Goal: Task Accomplishment & Management: Manage account settings

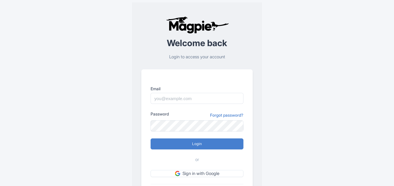
scroll to position [41, 0]
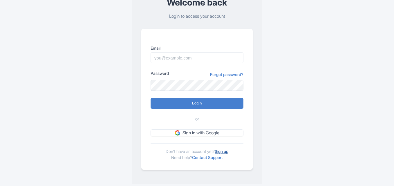
click at [223, 152] on link "Sign up" at bounding box center [221, 151] width 14 height 5
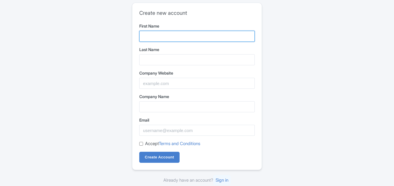
click at [153, 36] on input "First Name" at bounding box center [196, 36] width 115 height 11
type input "Mayan"
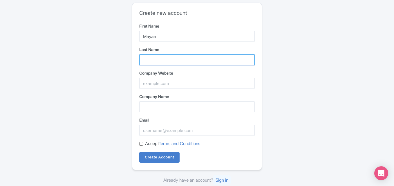
click at [151, 61] on input "Last Name" at bounding box center [196, 59] width 115 height 11
type input "Princess"
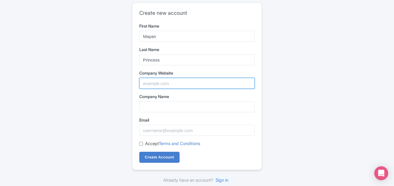
click at [159, 85] on input "Company Website" at bounding box center [196, 83] width 115 height 11
paste input "https://www.themayanprincess.com/"
type input "https://www.themayanprincess.com/"
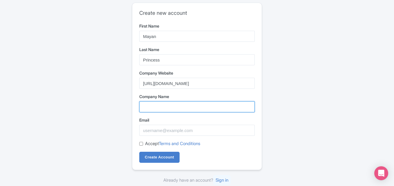
click at [164, 107] on input "Company Name" at bounding box center [196, 106] width 115 height 11
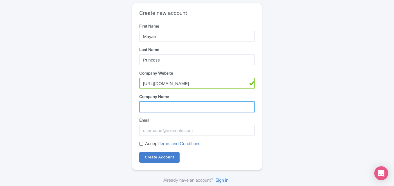
paste input "The Mayan Princess"
type input "The Mayan Princess"
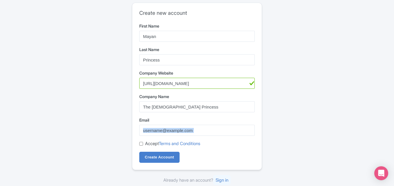
drag, startPoint x: 158, startPoint y: 136, endPoint x: 159, endPoint y: 132, distance: 4.1
click at [158, 132] on form "First Name Mayan Last Name Princess Company Website https://www.themayanprinces…" at bounding box center [196, 93] width 115 height 140
click at [219, 131] on input "Email" at bounding box center [196, 130] width 115 height 11
paste input "dmathias7820@gmail.com"
type input "dmathias7820@gmail.com"
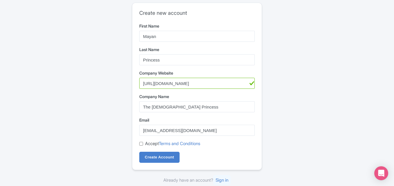
click at [140, 144] on input "Accept Terms and Conditions" at bounding box center [141, 144] width 4 height 4
checkbox input "true"
click at [157, 157] on input "Create Account" at bounding box center [159, 157] width 40 height 11
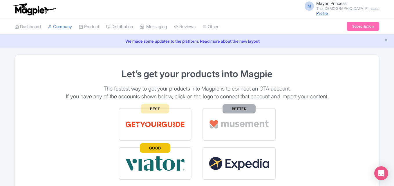
click at [327, 12] on link "Profile" at bounding box center [322, 13] width 12 height 5
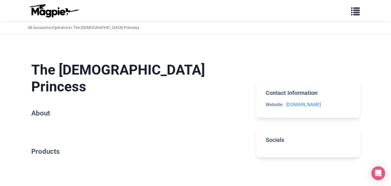
click at [74, 91] on section "The Mayan Princess About" at bounding box center [139, 90] width 216 height 77
click at [358, 9] on span "button" at bounding box center [356, 10] width 9 height 9
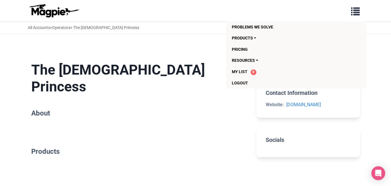
click at [170, 116] on div "The Mayan Princess About Products FAQs No FAQs available at this time. Please c…" at bounding box center [139, 134] width 216 height 165
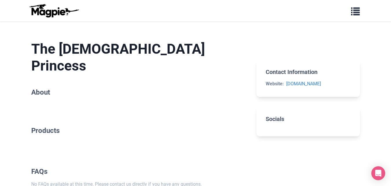
scroll to position [49, 0]
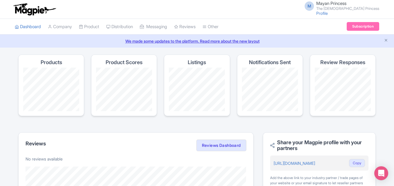
click at [346, 5] on span "Mayan Princess" at bounding box center [331, 4] width 30 height 6
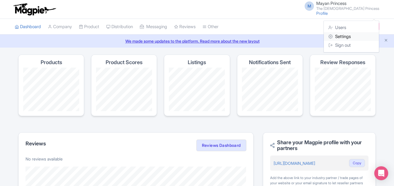
click at [349, 39] on link "Settings" at bounding box center [350, 36] width 55 height 9
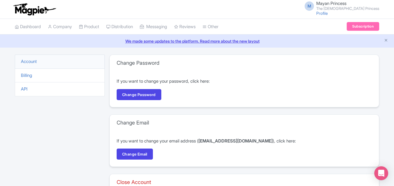
click at [356, 7] on small "The [DEMOGRAPHIC_DATA] Princess" at bounding box center [347, 9] width 63 height 4
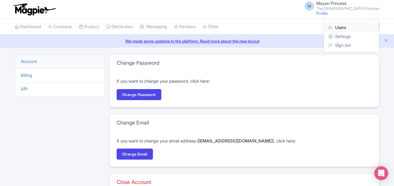
click at [344, 25] on link "Users" at bounding box center [350, 27] width 55 height 9
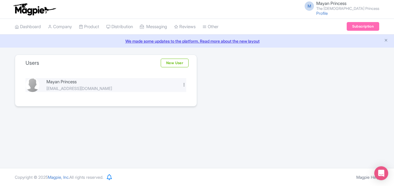
click at [182, 83] on div at bounding box center [184, 84] width 4 height 4
click at [145, 95] on link "Edit" at bounding box center [158, 94] width 55 height 9
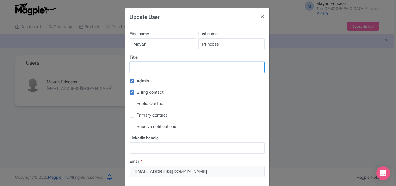
click at [145, 65] on input "Title" at bounding box center [197, 67] width 135 height 11
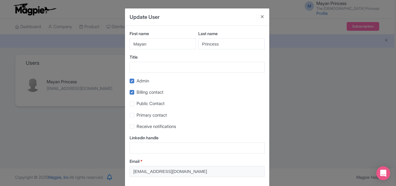
click at [67, 129] on div "Update User First name Mayan Last name Princess Title Admin Billing contact Pub…" at bounding box center [198, 93] width 396 height 186
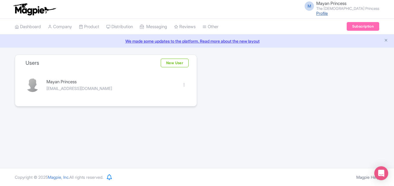
click at [327, 13] on link "Profile" at bounding box center [322, 13] width 12 height 5
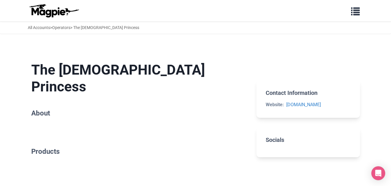
click at [43, 109] on h2 "About" at bounding box center [139, 113] width 216 height 8
drag, startPoint x: 52, startPoint y: 121, endPoint x: 252, endPoint y: 138, distance: 201.2
click at [56, 138] on section "Products" at bounding box center [139, 154] width 216 height 32
click at [287, 144] on section "Socials" at bounding box center [308, 142] width 103 height 30
click at [140, 70] on h1 "The [DEMOGRAPHIC_DATA] Princess" at bounding box center [139, 77] width 216 height 33
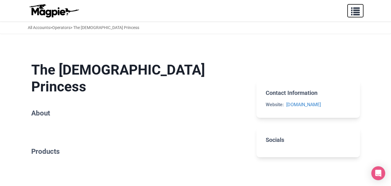
click at [357, 8] on span "button" at bounding box center [356, 10] width 9 height 9
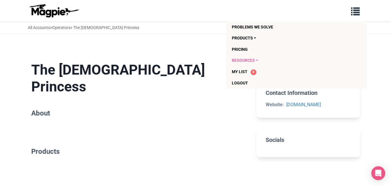
click at [249, 60] on link "Resources" at bounding box center [285, 60] width 106 height 11
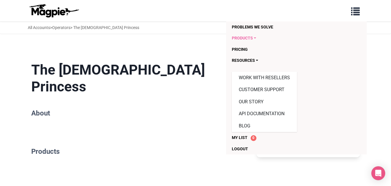
click at [247, 38] on link "Products" at bounding box center [285, 37] width 106 height 11
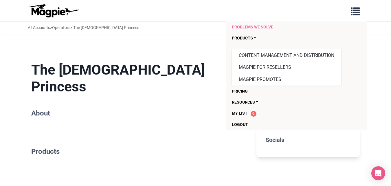
click at [252, 31] on link "Problems we solve" at bounding box center [285, 26] width 106 height 11
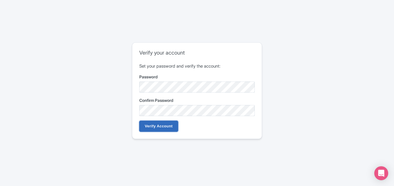
click at [162, 126] on input "Verify Account" at bounding box center [158, 126] width 39 height 11
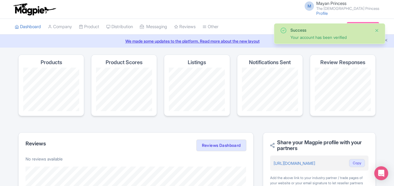
click at [377, 30] on button "Close" at bounding box center [376, 30] width 5 height 7
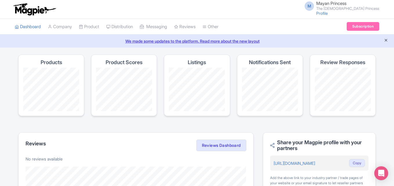
click at [385, 40] on icon "Close announcement" at bounding box center [385, 40] width 4 height 4
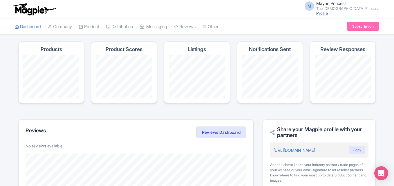
click at [327, 14] on link "Profile" at bounding box center [322, 13] width 12 height 5
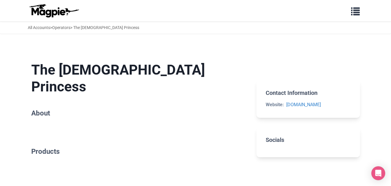
click at [43, 109] on h2 "About" at bounding box center [139, 113] width 216 height 8
click at [45, 119] on div "The Mayan Princess About Products FAQs No FAQs available at this time. Please c…" at bounding box center [139, 134] width 216 height 165
click at [65, 147] on h2 "Products" at bounding box center [139, 151] width 216 height 8
click at [40, 81] on section "The Mayan Princess About" at bounding box center [139, 90] width 216 height 77
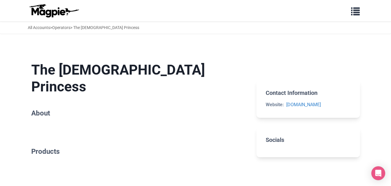
click at [71, 109] on h2 "About" at bounding box center [139, 113] width 216 height 8
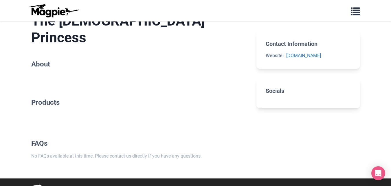
scroll to position [29, 0]
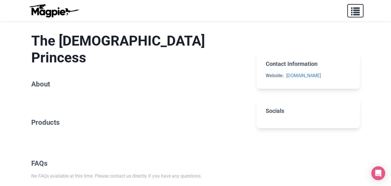
click at [359, 12] on span "button" at bounding box center [356, 10] width 9 height 9
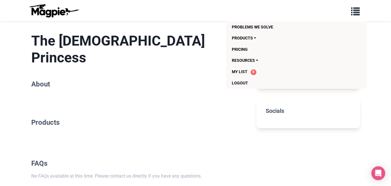
click at [48, 9] on img at bounding box center [54, 11] width 52 height 14
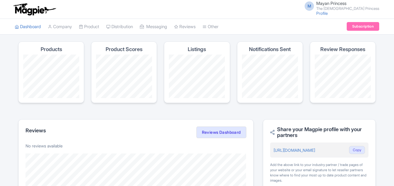
click at [346, 3] on span "Mayan Princess" at bounding box center [331, 4] width 30 height 6
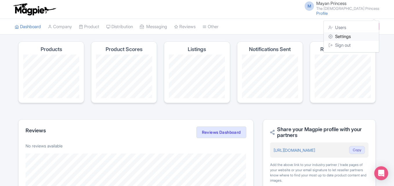
click at [349, 34] on link "Settings" at bounding box center [350, 36] width 55 height 9
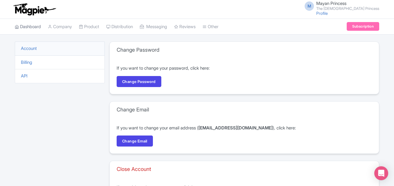
click at [33, 28] on link "Dashboard" at bounding box center [28, 27] width 26 height 16
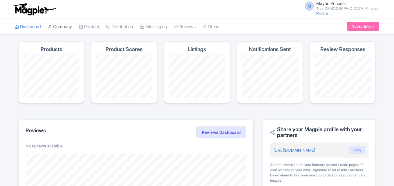
click at [55, 27] on link "Company" at bounding box center [60, 27] width 24 height 16
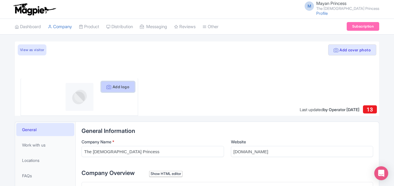
click at [122, 90] on button "Add logo" at bounding box center [118, 86] width 34 height 11
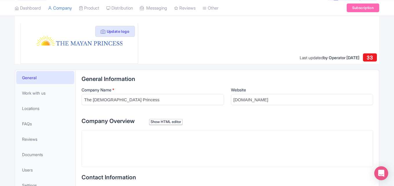
scroll to position [58, 0]
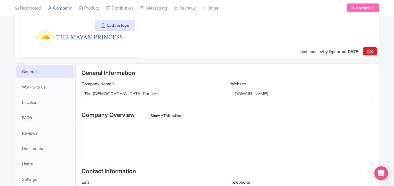
click at [138, 140] on trix-editor at bounding box center [226, 142] width 291 height 37
paste trix-editor "<div>The Mayan Princess provides charming <a href="[URL][DOMAIN_NAME]">vacation…"
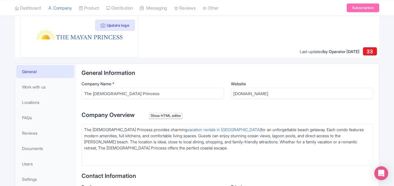
type trix-editor "<div>The Mayan Princess provides charming <a href="[URL][DOMAIN_NAME]">vacation…"
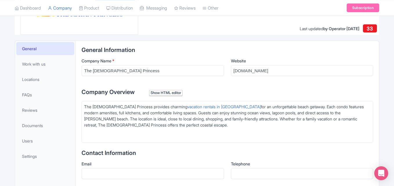
scroll to position [116, 0]
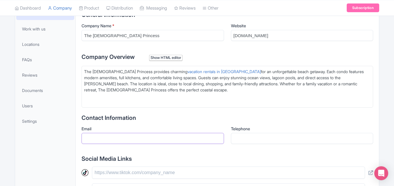
click at [115, 142] on input "Email" at bounding box center [152, 138] width 142 height 11
paste input "[EMAIL_ADDRESS][DOMAIN_NAME]"
type input "[EMAIL_ADDRESS][DOMAIN_NAME]"
click at [242, 141] on input "Telephone" at bounding box center [302, 138] width 142 height 11
click at [114, 174] on input "text" at bounding box center [228, 172] width 273 height 12
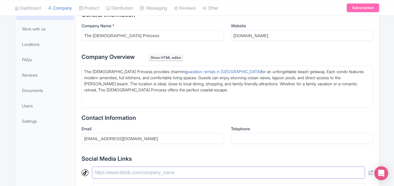
paste input "[URL][DOMAIN_NAME]"
type input "[URL][DOMAIN_NAME]"
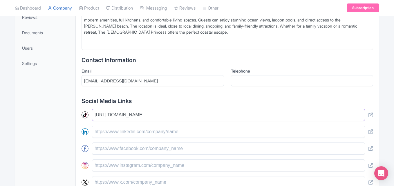
scroll to position [174, 0]
drag, startPoint x: 201, startPoint y: 114, endPoint x: 66, endPoint y: 119, distance: 134.8
click at [68, 118] on div "General Work with us Locations FAQs Reviews Documents Users Settings General In…" at bounding box center [197, 110] width 364 height 324
click at [121, 148] on input "text" at bounding box center [228, 148] width 273 height 12
click at [112, 154] on input "text" at bounding box center [228, 148] width 273 height 12
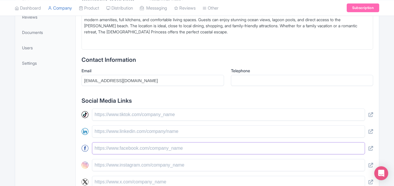
paste input "https://about.magpie.travel/"
type input "https://about.magpie.travel/"
paste input "https://www.facebook.com/themayanprincess/"
type input "https://www.facebook.com/themayanprincess/"
click at [144, 165] on input "text" at bounding box center [228, 165] width 273 height 12
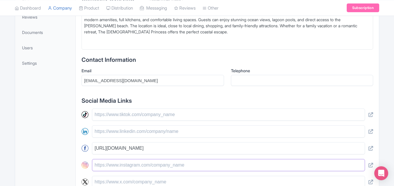
paste input "https://www.instagram.com/themayanprincessporta/"
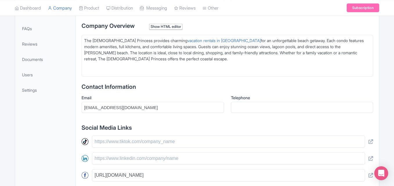
scroll to position [139, 0]
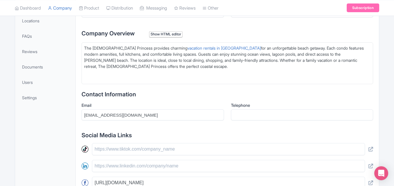
type input "https://www.instagram.com/themayanprincessporta/"
click at [247, 111] on input "Telephone" at bounding box center [302, 114] width 142 height 11
paste input "361-749-4155"
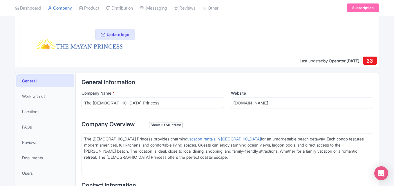
scroll to position [23, 0]
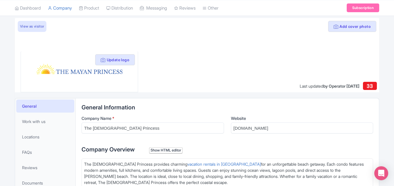
type input "361-749-4155"
click at [349, 26] on button "Add cover photo" at bounding box center [352, 26] width 48 height 11
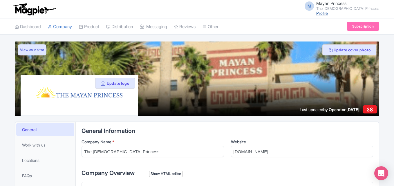
click at [327, 14] on link "Profile" at bounding box center [322, 13] width 12 height 5
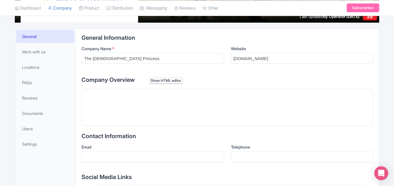
scroll to position [116, 0]
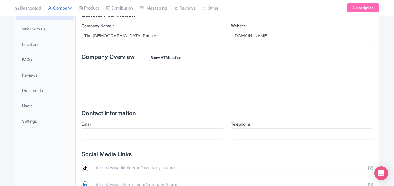
click at [116, 79] on trix-editor at bounding box center [226, 84] width 291 height 37
paste trix-editor "<div>The Mayan Princess provides charming <a href="https://www.themayanprincess…"
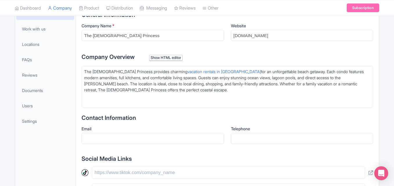
type trix-editor "<div>The Mayan Princess provides charming <a href="https://www.themayanprincess…"
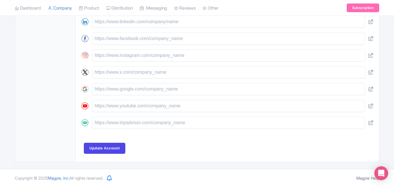
scroll to position [284, 0]
click at [116, 148] on input "Update Account" at bounding box center [104, 147] width 41 height 11
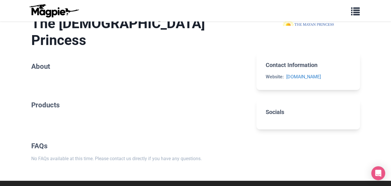
scroll to position [162, 0]
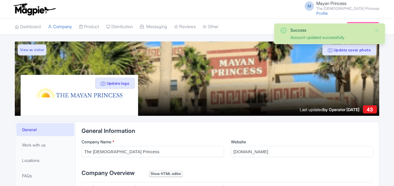
scroll to position [156, 0]
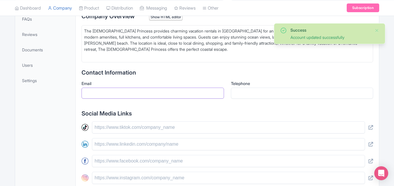
click at [115, 93] on input "Email" at bounding box center [152, 93] width 142 height 11
type input "[EMAIL_ADDRESS][DOMAIN_NAME]"
click at [250, 91] on input "Telephone" at bounding box center [302, 93] width 142 height 11
type input "[PHONE_NUMBER]"
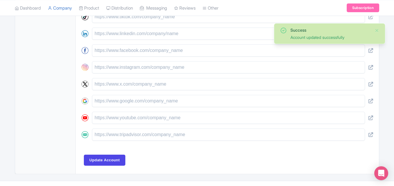
scroll to position [280, 0]
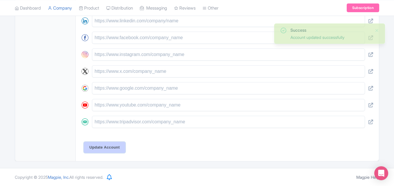
click at [117, 143] on input "Update Account" at bounding box center [104, 147] width 41 height 11
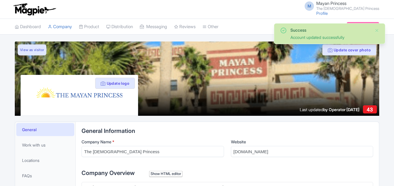
scroll to position [185, 0]
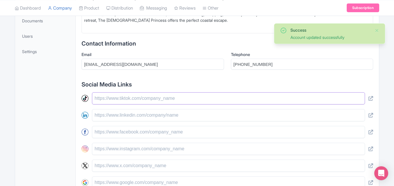
click at [119, 99] on input "text" at bounding box center [228, 98] width 273 height 12
click at [125, 118] on input "text" at bounding box center [228, 115] width 273 height 12
click at [126, 129] on input "text" at bounding box center [228, 132] width 273 height 12
type input "[URL][DOMAIN_NAME]"
click at [130, 154] on input "text" at bounding box center [228, 149] width 273 height 12
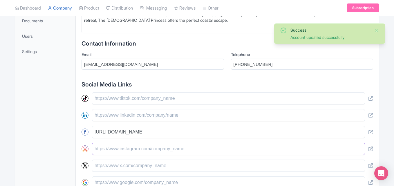
type input "[URL][DOMAIN_NAME]"
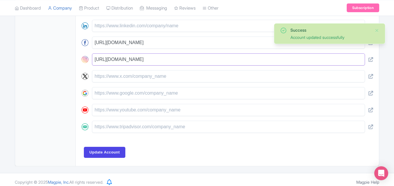
scroll to position [280, 0]
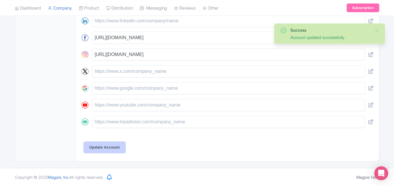
click at [102, 149] on input "Update Account" at bounding box center [104, 147] width 41 height 11
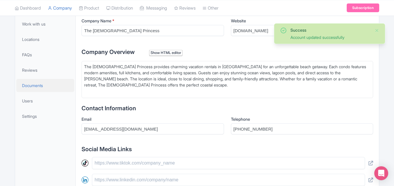
scroll to position [12, 0]
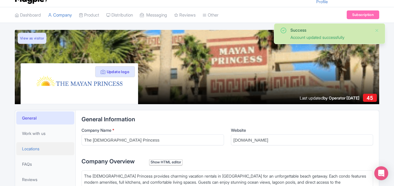
click at [37, 150] on span "Locations" at bounding box center [30, 148] width 17 height 6
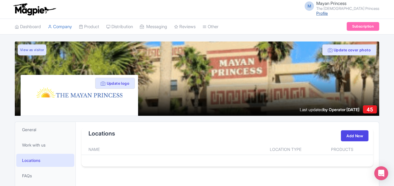
click at [327, 12] on link "Profile" at bounding box center [322, 13] width 12 height 5
